Goal: Contribute content: Add original content to the website for others to see

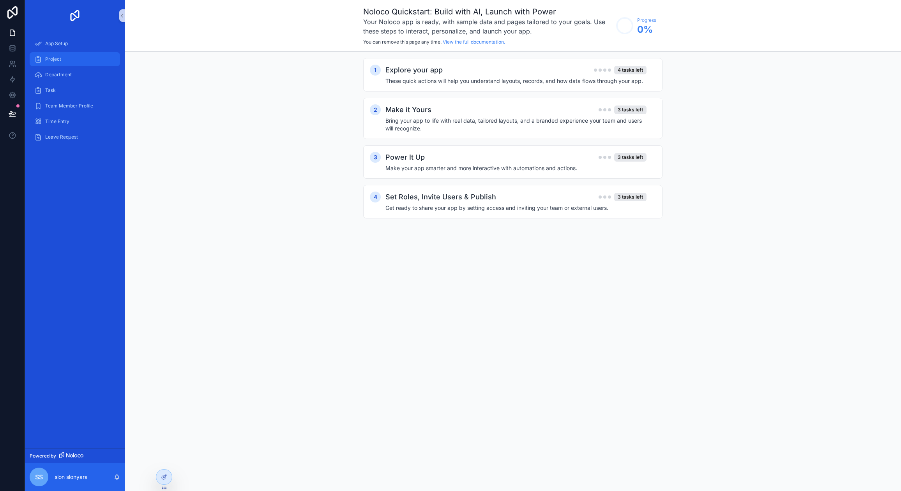
click at [64, 57] on div "Project" at bounding box center [74, 59] width 81 height 12
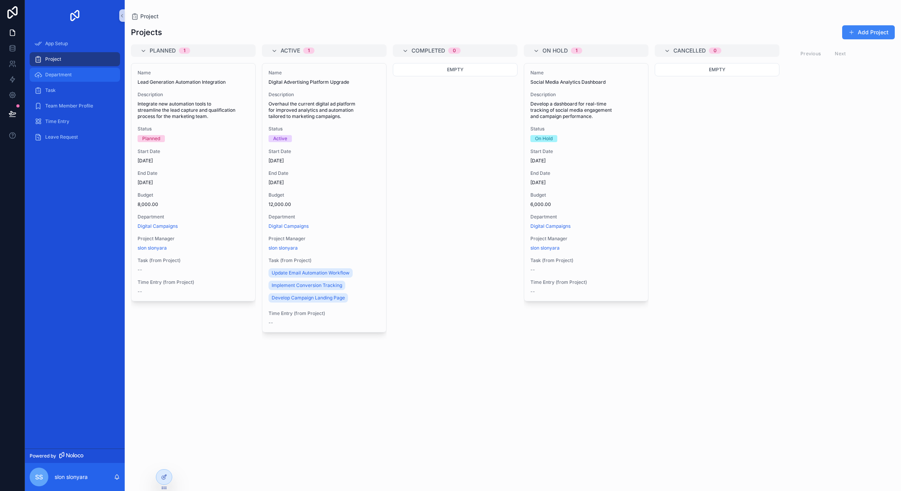
click at [68, 76] on span "Department" at bounding box center [58, 75] width 26 height 6
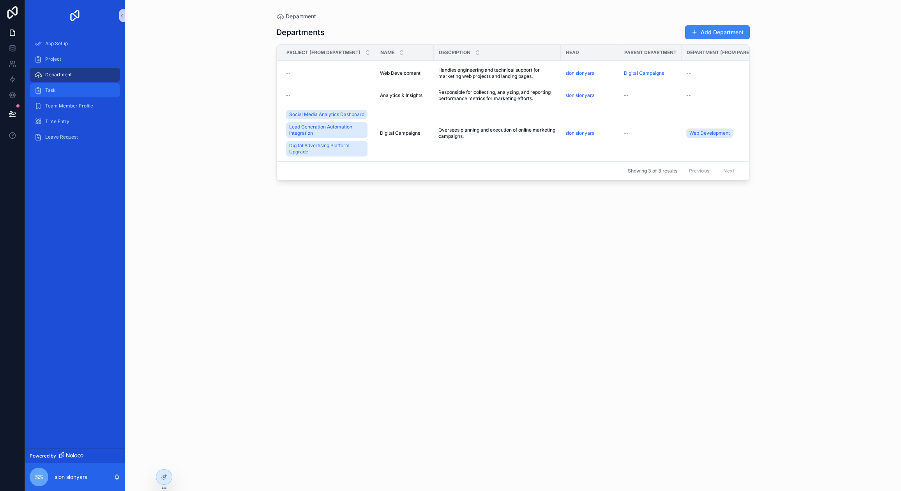
click at [80, 90] on div "Task" at bounding box center [74, 90] width 81 height 12
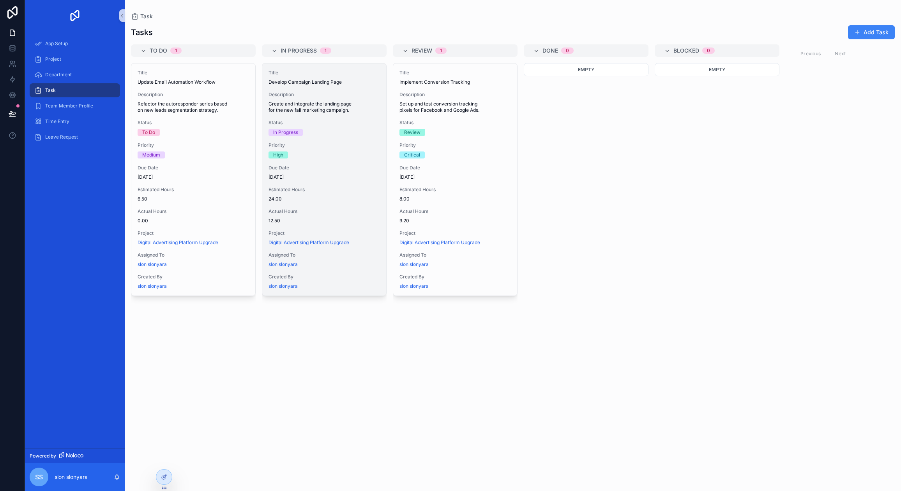
click at [290, 157] on div "High" at bounding box center [323, 155] width 111 height 7
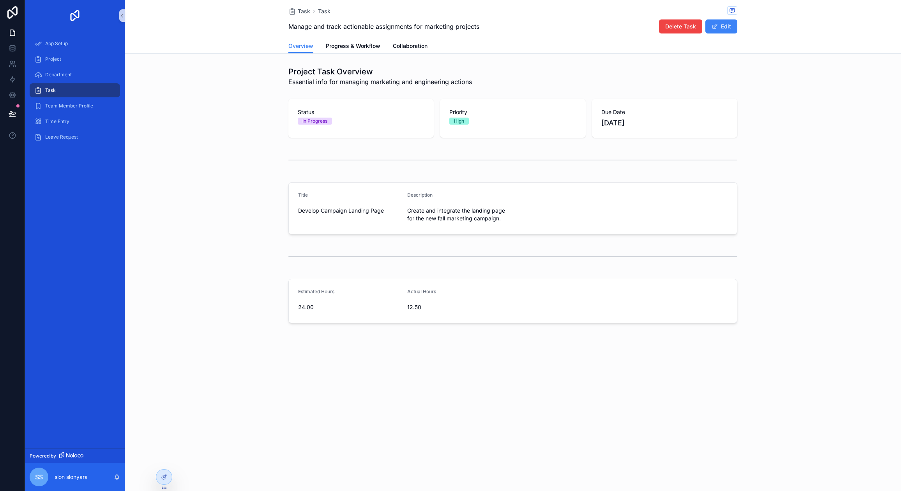
click at [87, 113] on div "Team Member Profile" at bounding box center [75, 106] width 100 height 16
click at [80, 125] on div "Time Entry" at bounding box center [74, 121] width 81 height 12
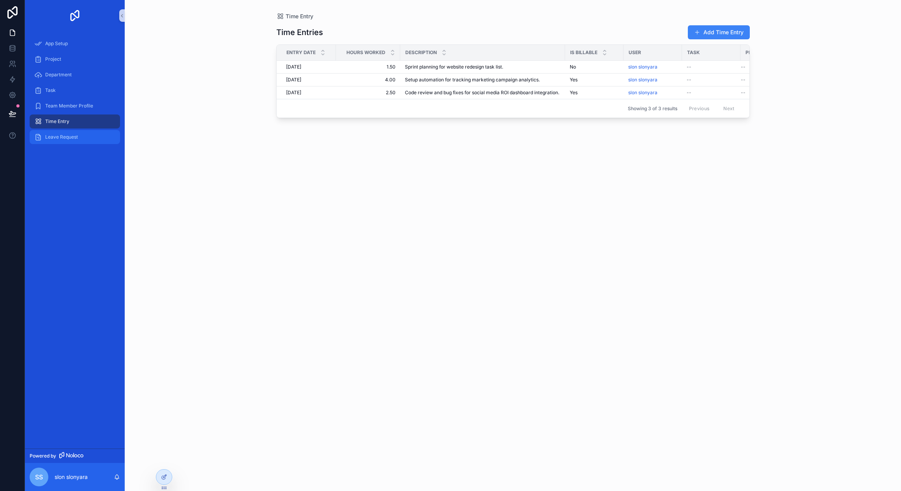
click at [80, 137] on div "Leave Request" at bounding box center [74, 137] width 81 height 12
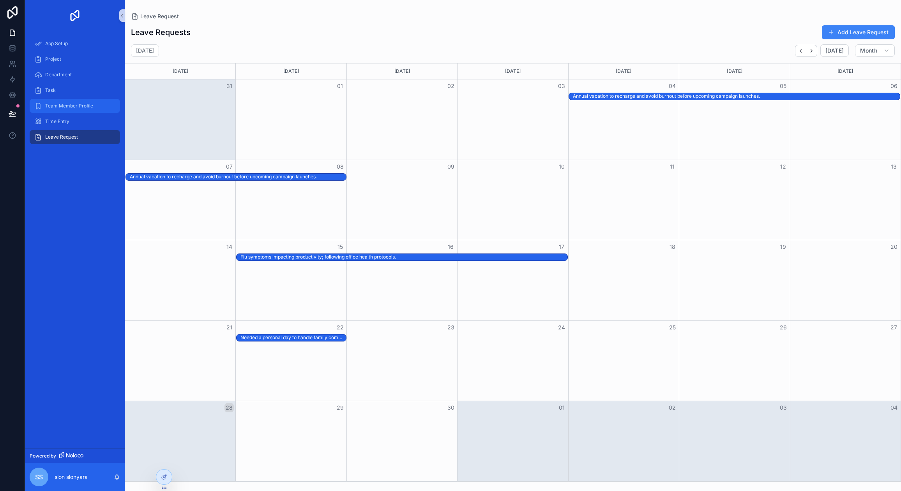
click at [81, 112] on link "Team Member Profile" at bounding box center [75, 106] width 90 height 14
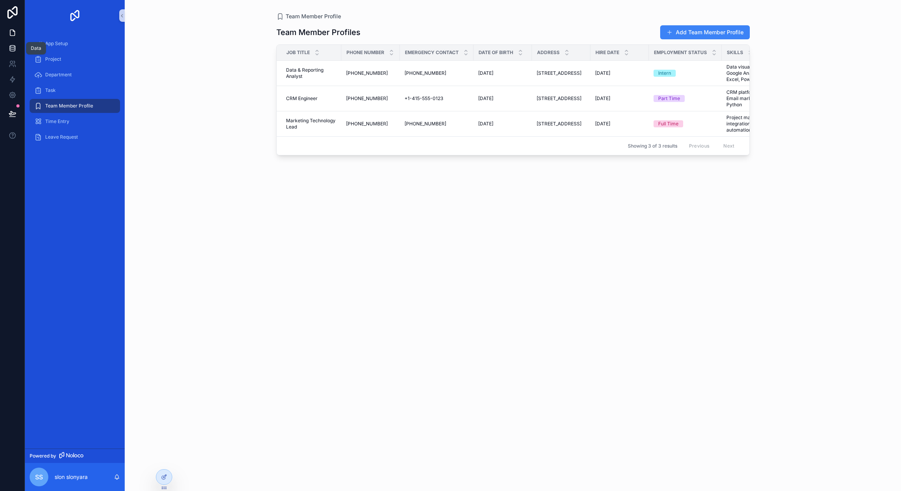
click at [14, 46] on icon at bounding box center [12, 47] width 5 height 2
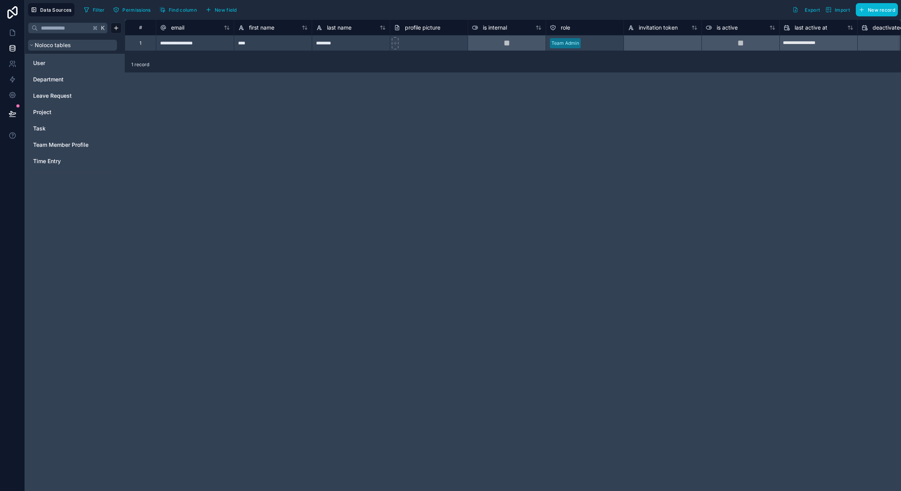
click at [55, 49] on span "Noloco tables" at bounding box center [53, 45] width 36 height 8
click at [884, 11] on span "New record" at bounding box center [880, 10] width 27 height 6
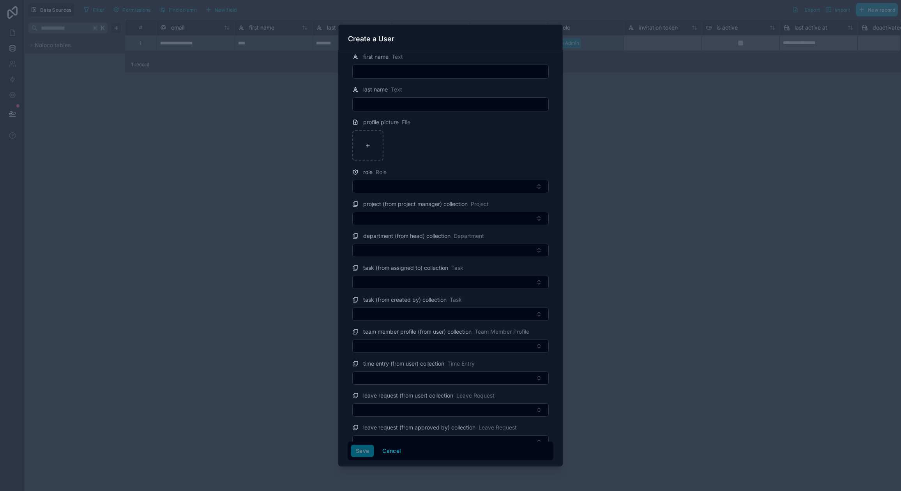
scroll to position [53, 0]
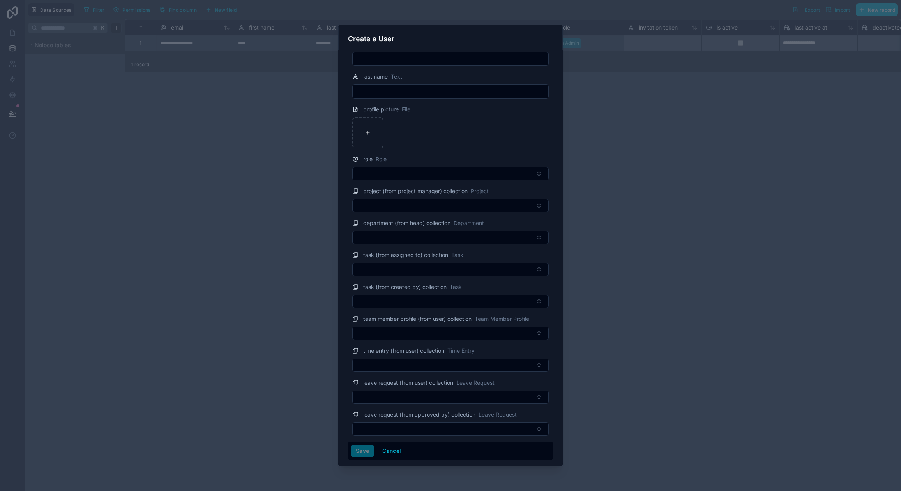
click at [639, 149] on div at bounding box center [450, 245] width 901 height 491
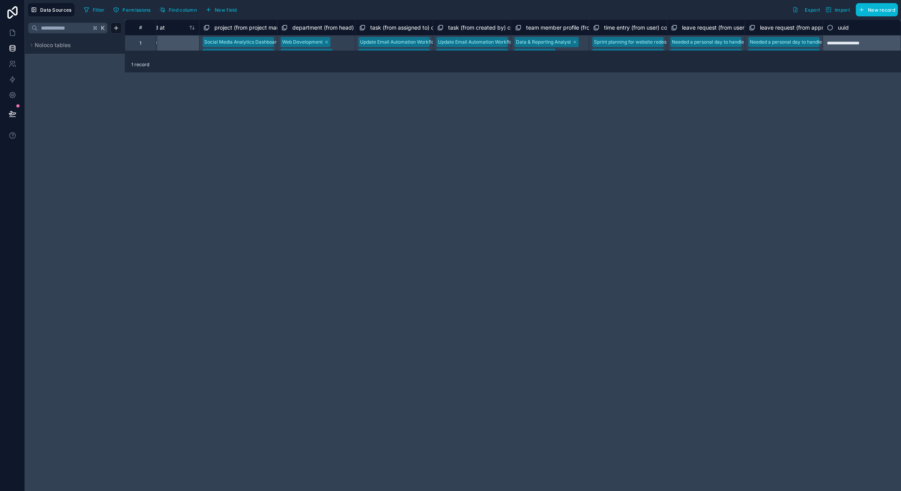
scroll to position [0, 892]
click at [354, 47] on div "**********" at bounding box center [66, 43] width 1667 height 16
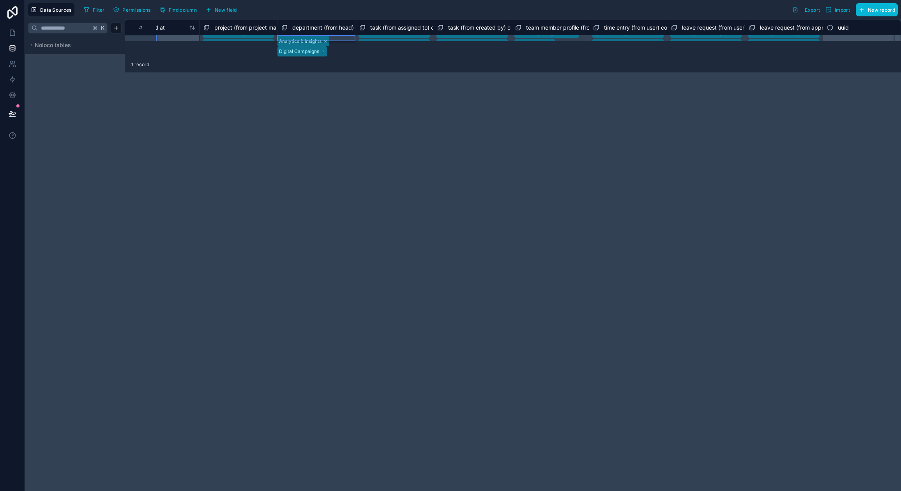
click at [353, 47] on body "**********" at bounding box center [450, 250] width 901 height 501
click at [353, 491] on div "No options" at bounding box center [450, 495] width 901 height 9
click at [409, 67] on div "1 record" at bounding box center [513, 65] width 776 height 16
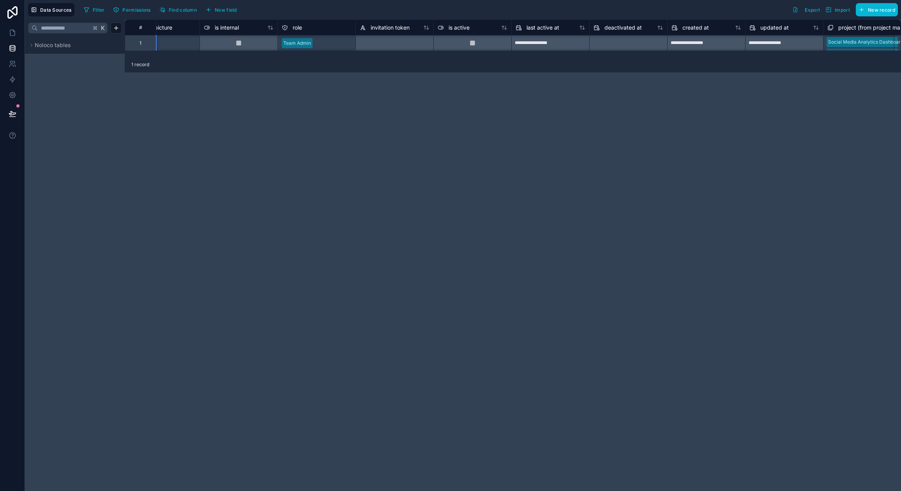
scroll to position [0, 353]
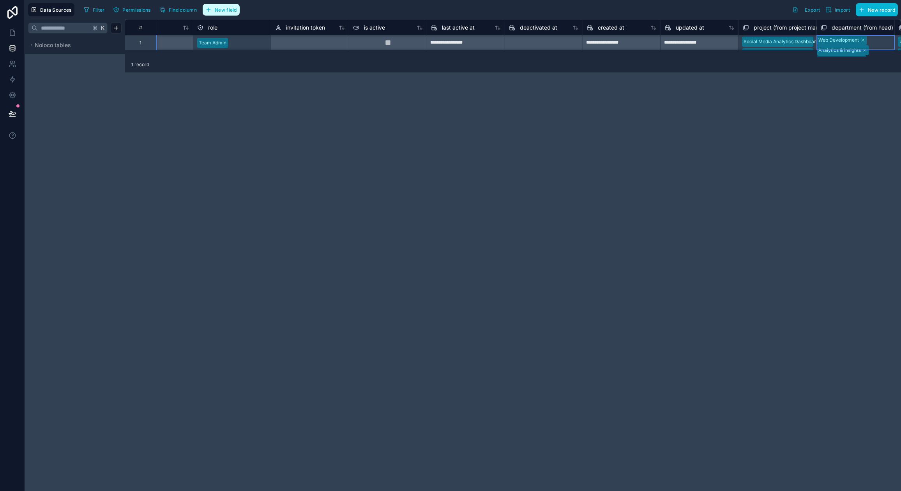
click at [221, 11] on span "New field" at bounding box center [226, 10] width 22 height 6
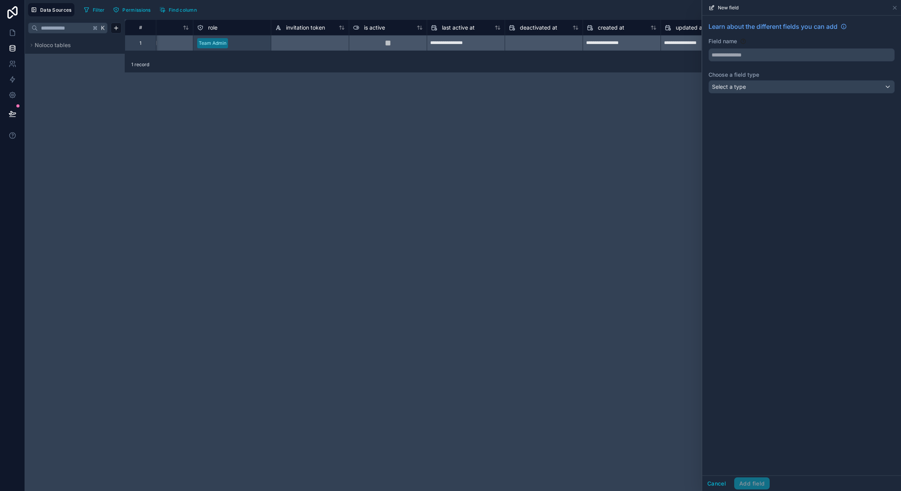
click at [673, 101] on div "**********" at bounding box center [513, 255] width 776 height 472
click at [735, 55] on input "text" at bounding box center [801, 55] width 185 height 12
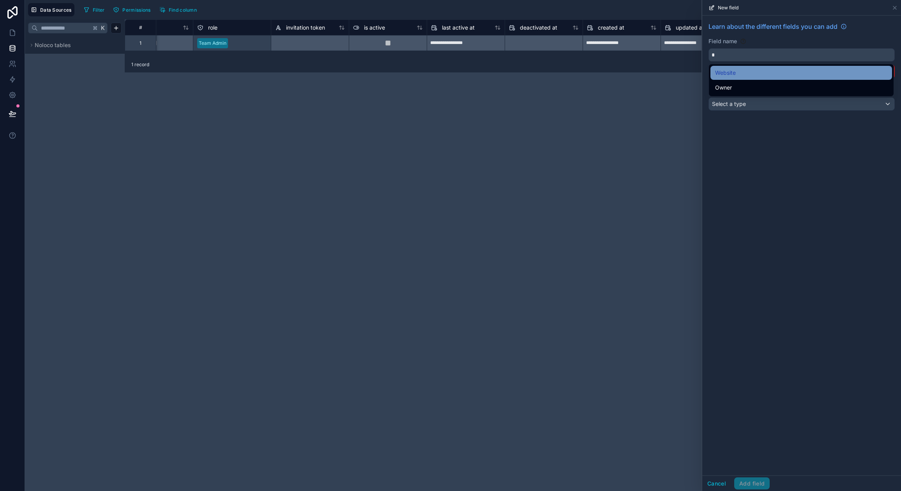
click at [733, 71] on span "Website" at bounding box center [725, 72] width 21 height 9
type input "*******"
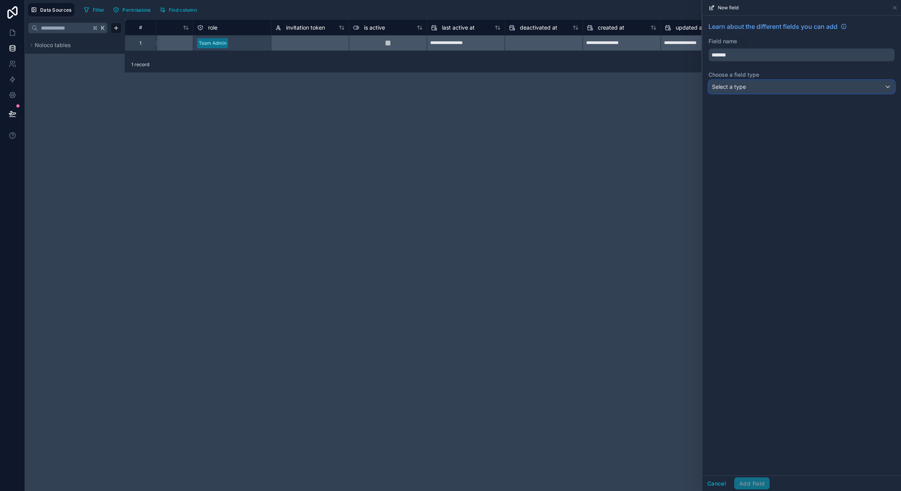
click at [735, 88] on span "Select a type" at bounding box center [729, 86] width 34 height 7
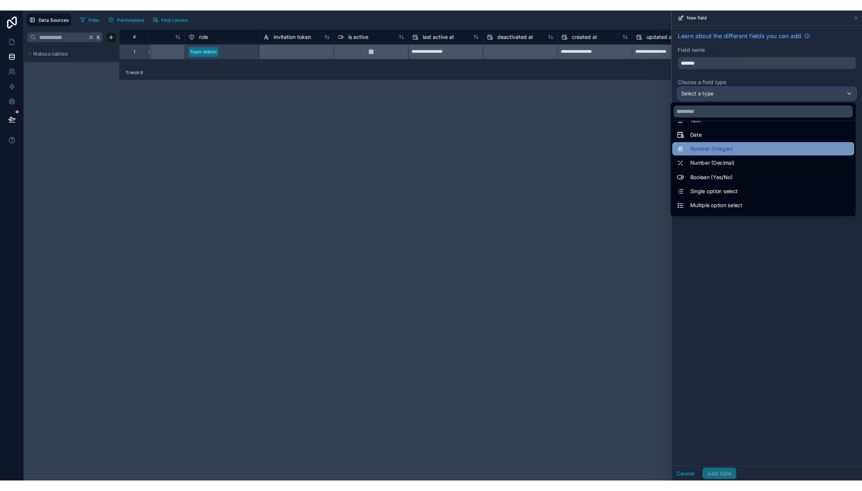
scroll to position [0, 0]
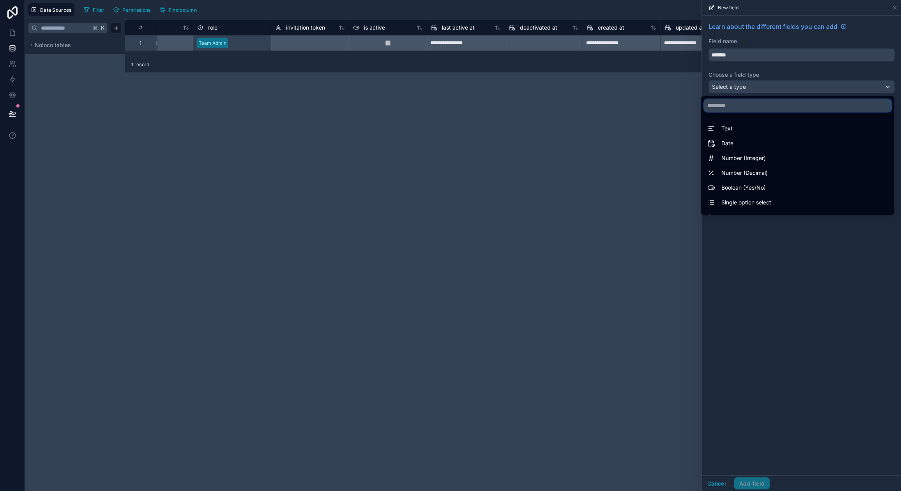
click at [727, 106] on input "text" at bounding box center [797, 105] width 187 height 12
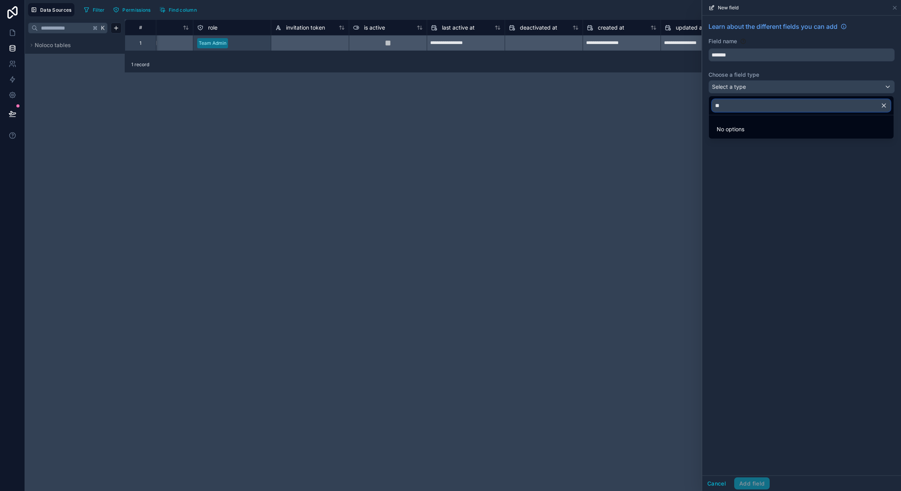
type input "*"
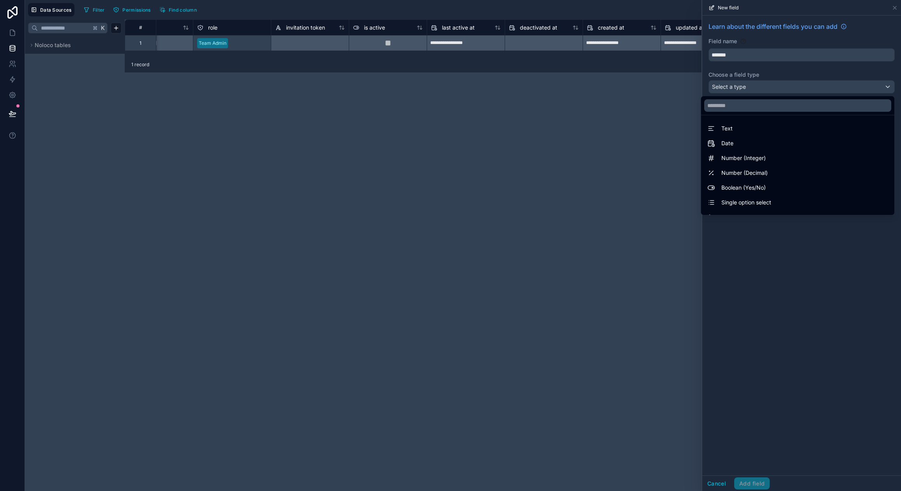
click at [638, 177] on div "**********" at bounding box center [513, 255] width 776 height 472
click at [892, 8] on div at bounding box center [801, 245] width 199 height 491
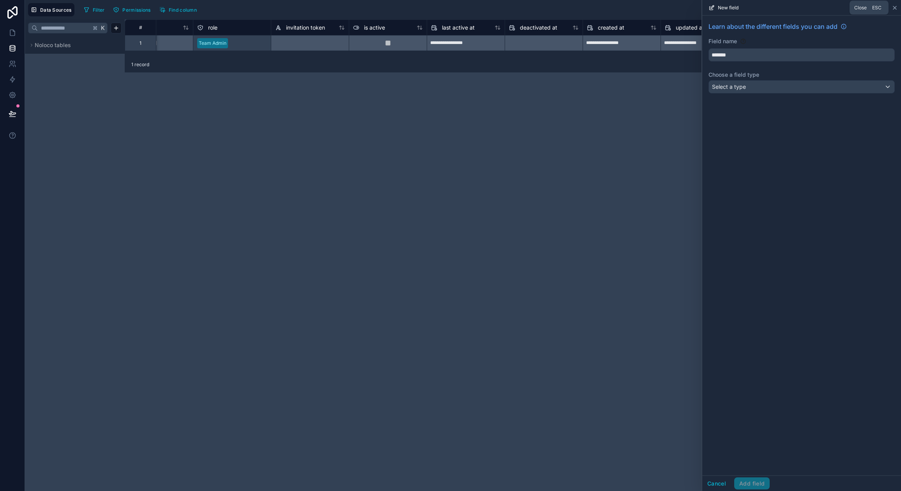
click at [894, 8] on icon at bounding box center [894, 8] width 6 height 6
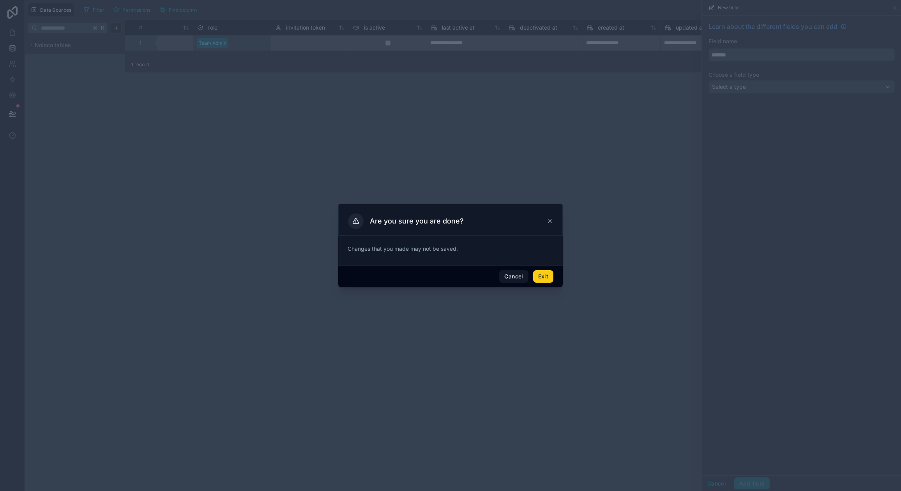
click at [541, 277] on button "Exit" at bounding box center [543, 276] width 20 height 12
